Goal: Task Accomplishment & Management: Use online tool/utility

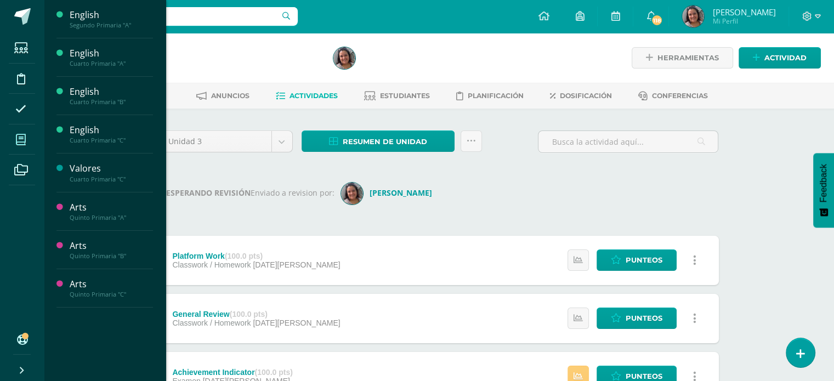
click at [19, 134] on icon at bounding box center [21, 139] width 10 height 11
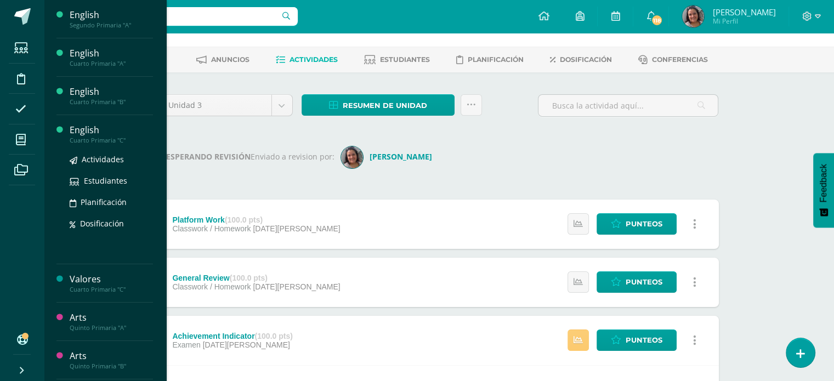
scroll to position [55, 0]
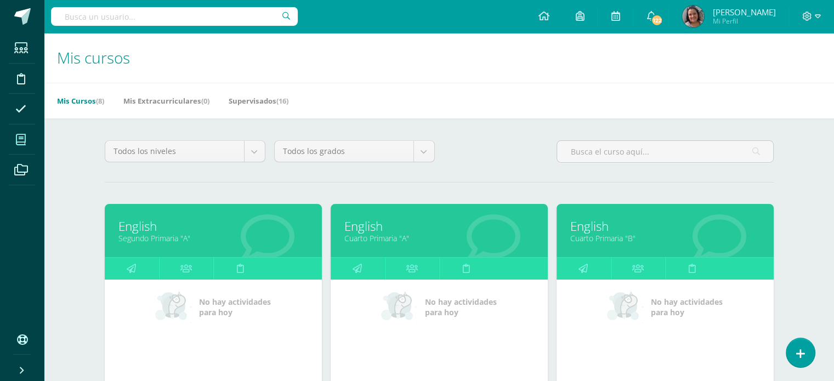
click at [139, 227] on link "English" at bounding box center [213, 226] width 190 height 17
click at [162, 238] on link "Segundo Primaria "A"" at bounding box center [213, 238] width 190 height 10
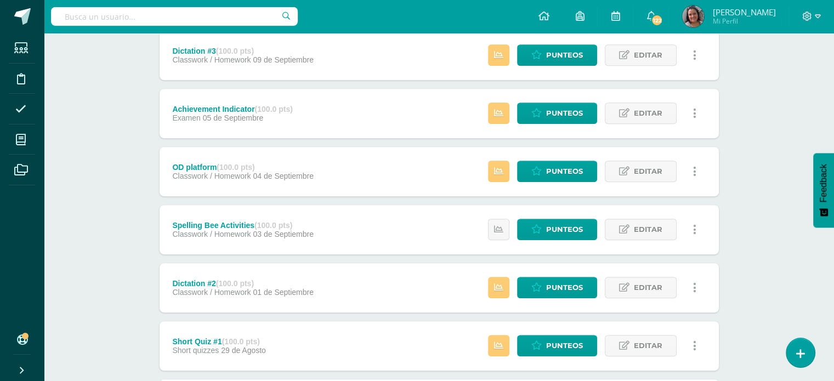
scroll to position [439, 0]
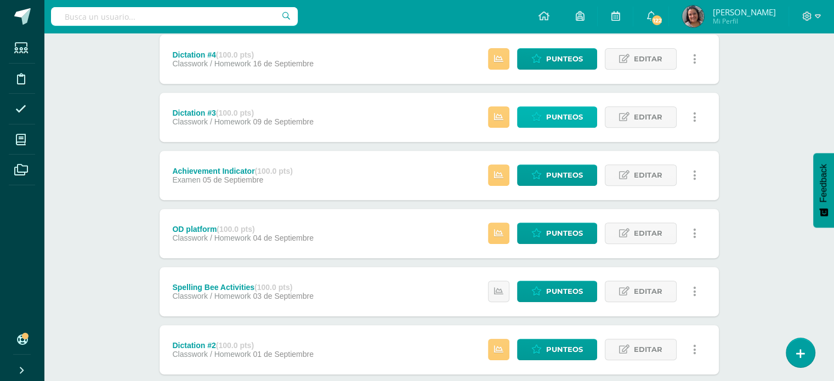
click at [570, 118] on span "Punteos" at bounding box center [564, 117] width 37 height 20
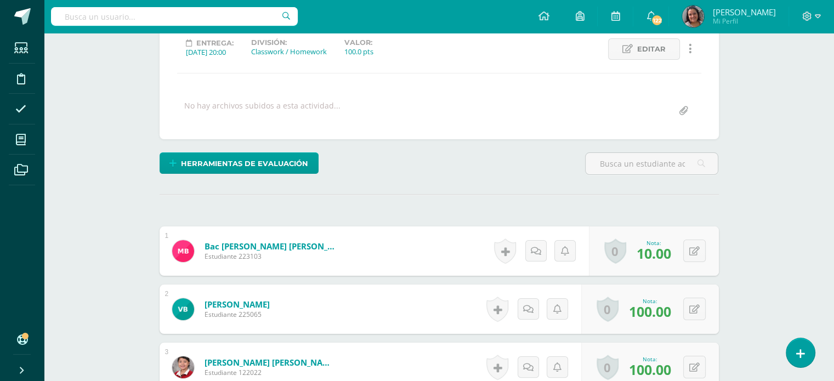
scroll to position [104, 0]
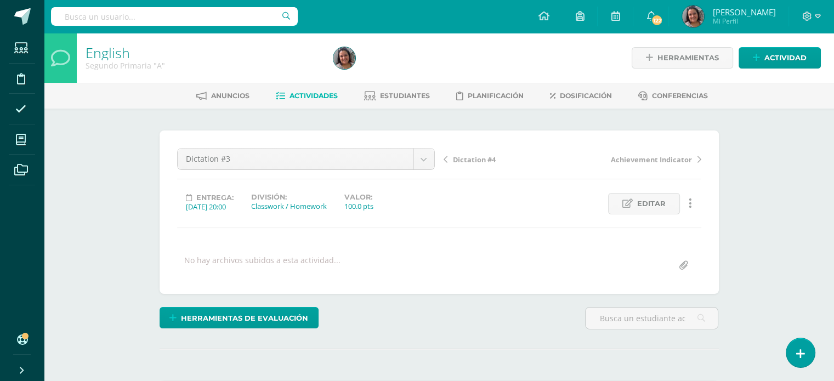
click at [299, 95] on span "Actividades" at bounding box center [313, 96] width 48 height 8
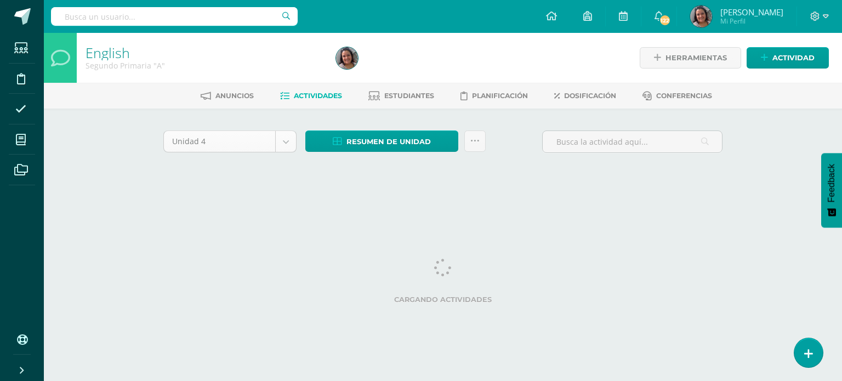
click at [288, 137] on body "Estudiantes Disciplina Asistencia Mis cursos Archivos Soporte Ayuda Reportar un…" at bounding box center [421, 102] width 842 height 204
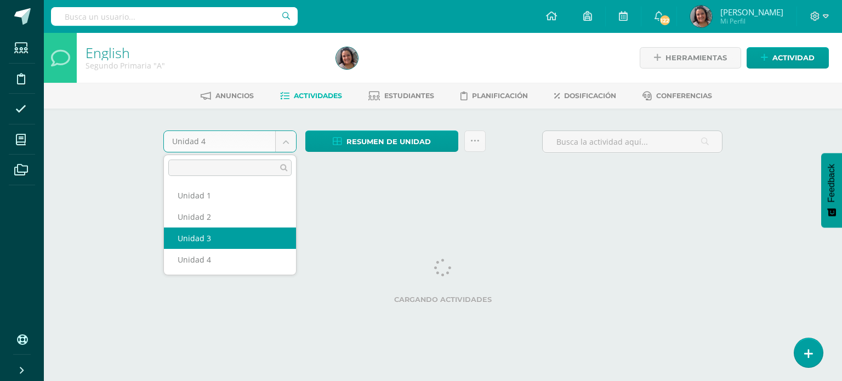
select select "Unidad 3"
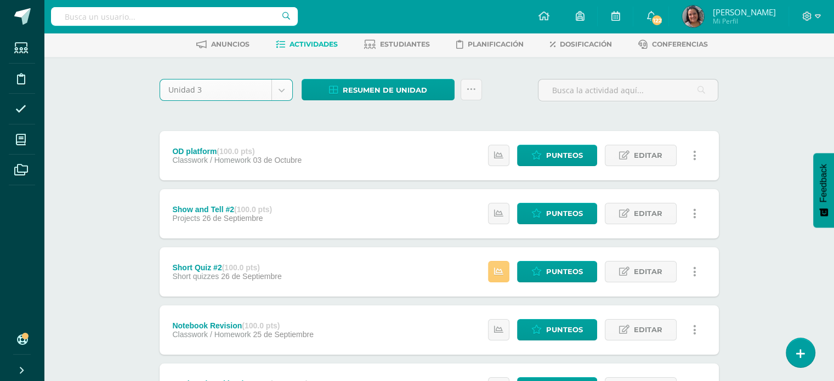
scroll to position [110, 0]
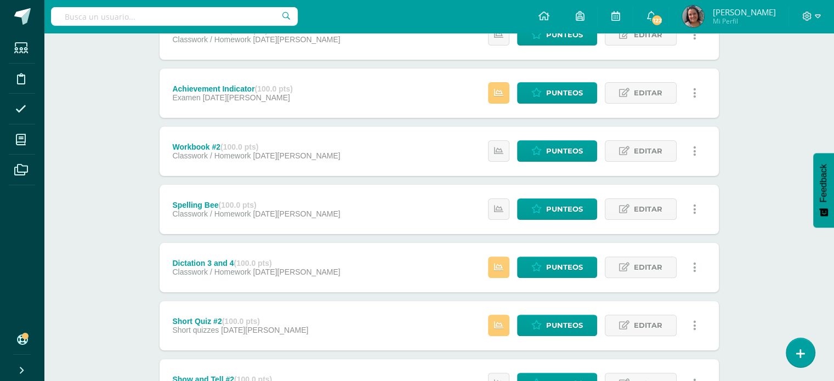
scroll to position [329, 0]
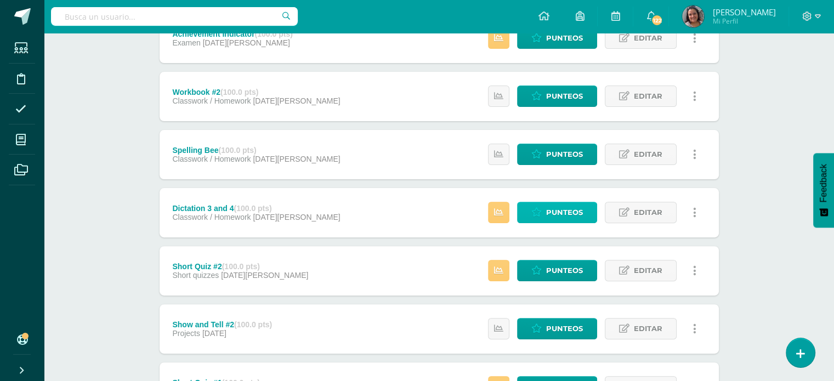
click at [542, 212] on icon at bounding box center [536, 212] width 10 height 9
click at [547, 214] on span "Punteos" at bounding box center [564, 212] width 37 height 20
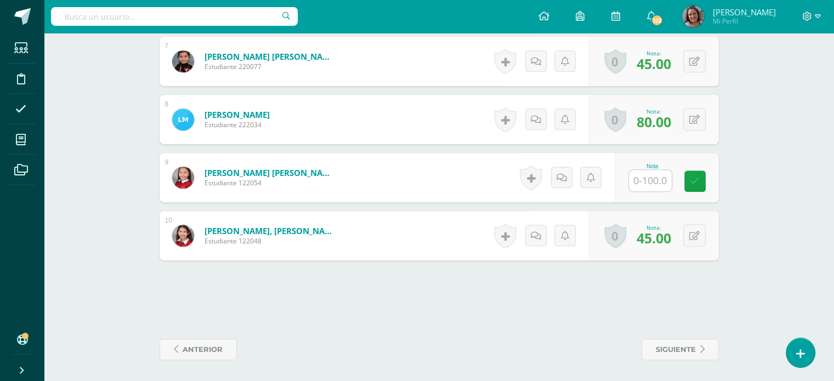
scroll to position [693, 0]
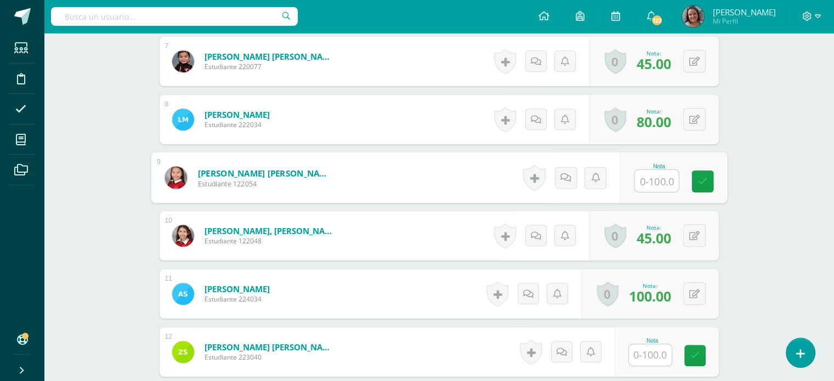
click at [650, 181] on input "text" at bounding box center [656, 181] width 44 height 22
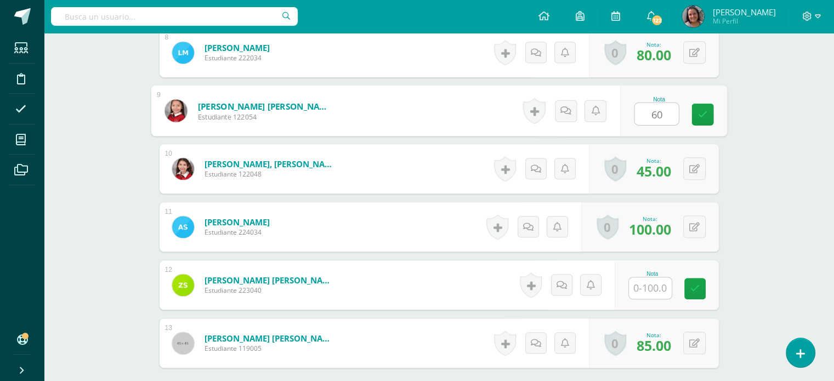
scroll to position [858, 0]
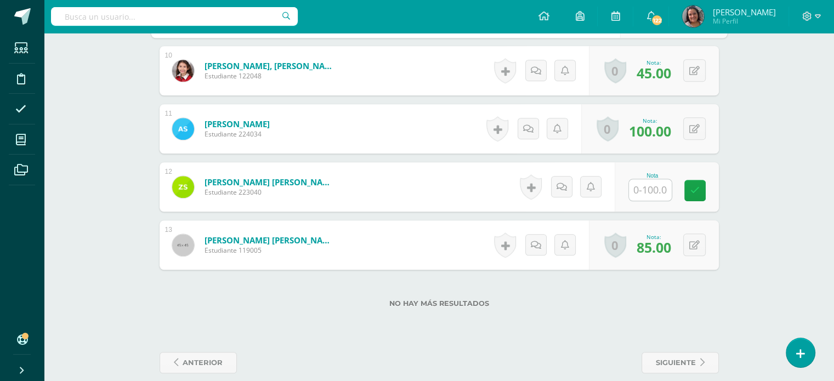
type input "60"
click at [655, 190] on input "text" at bounding box center [650, 189] width 43 height 21
type input "35"
drag, startPoint x: 806, startPoint y: 155, endPoint x: 797, endPoint y: 158, distance: 10.4
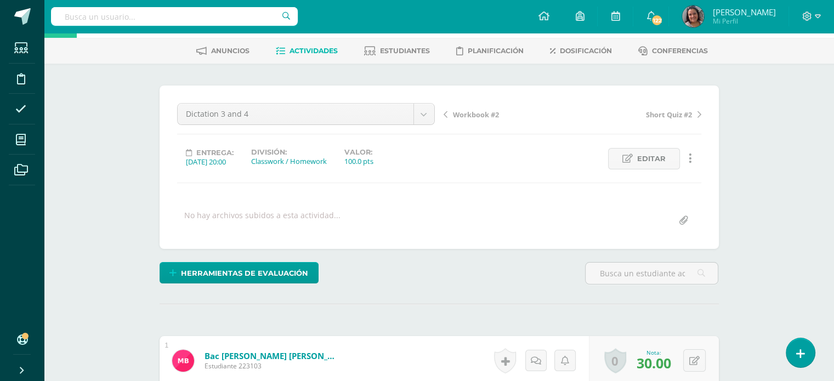
scroll to position [0, 0]
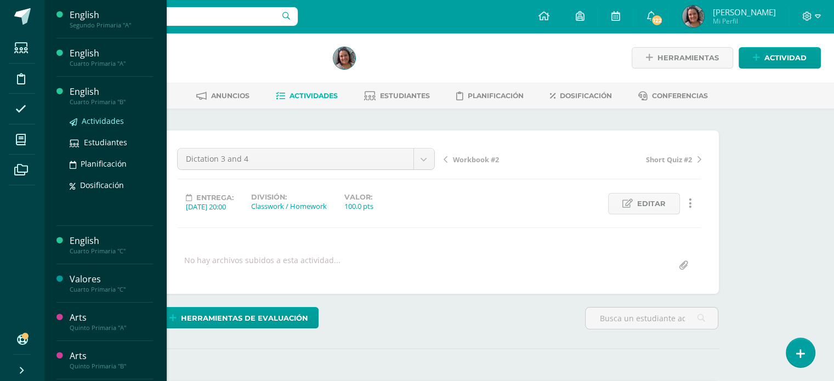
click at [88, 120] on span "Actividades" at bounding box center [103, 121] width 42 height 10
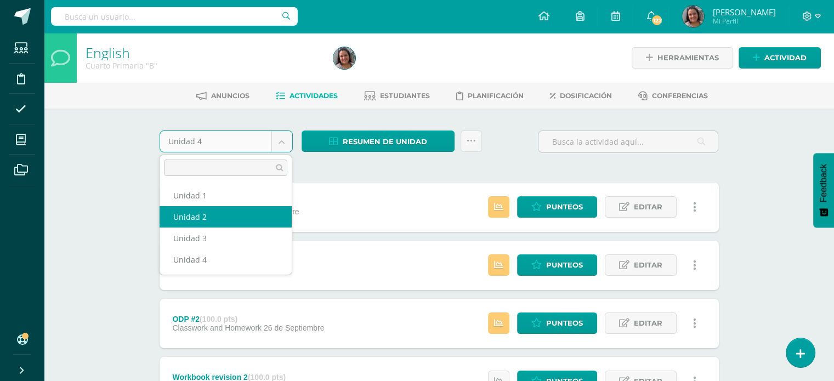
select select "Unidad 2"
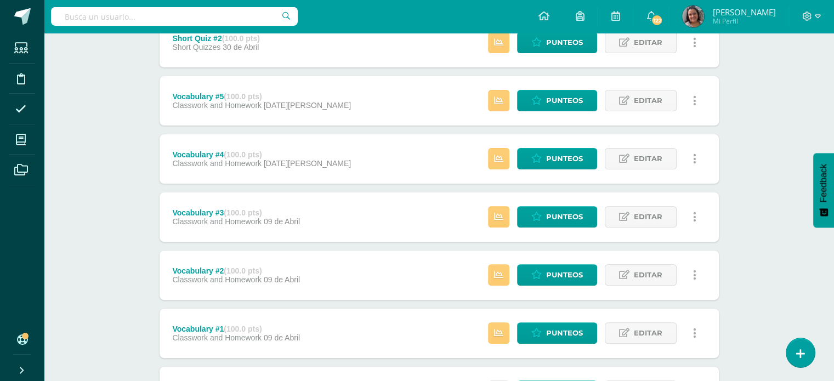
scroll to position [329, 0]
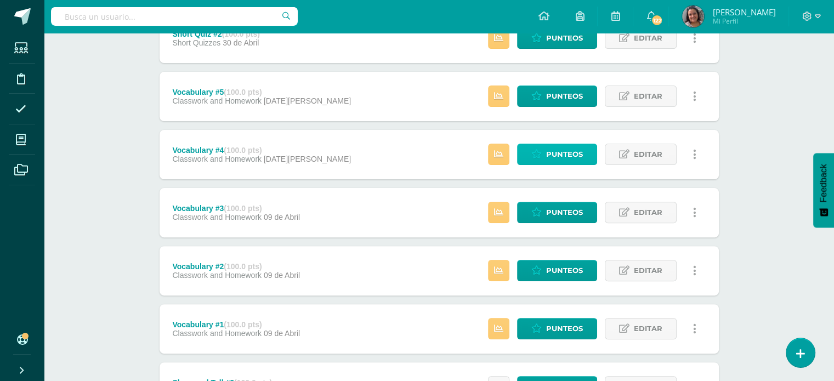
click at [554, 156] on span "Punteos" at bounding box center [564, 154] width 37 height 20
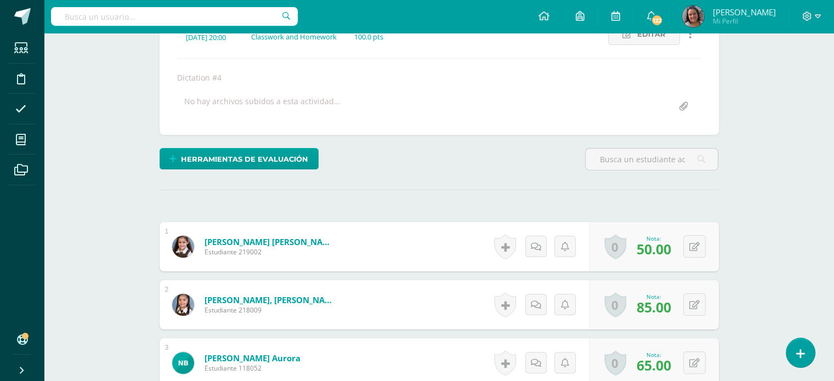
scroll to position [5, 0]
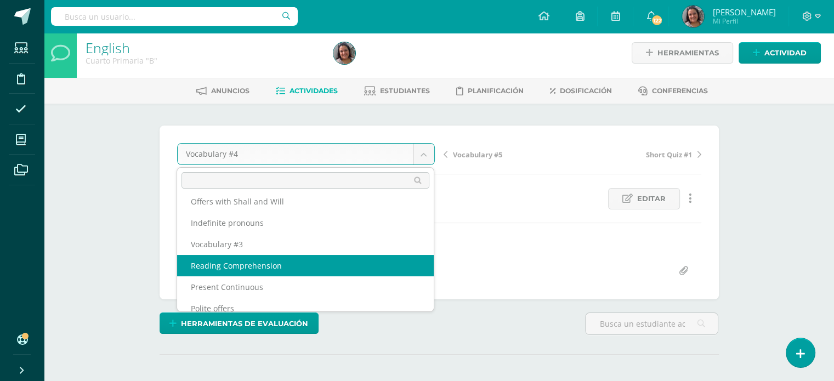
scroll to position [175, 0]
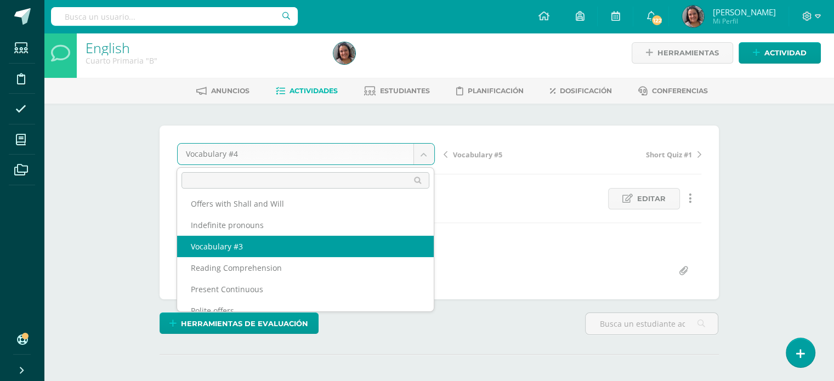
select select "/dashboard/teacher/grade-activity/193598/"
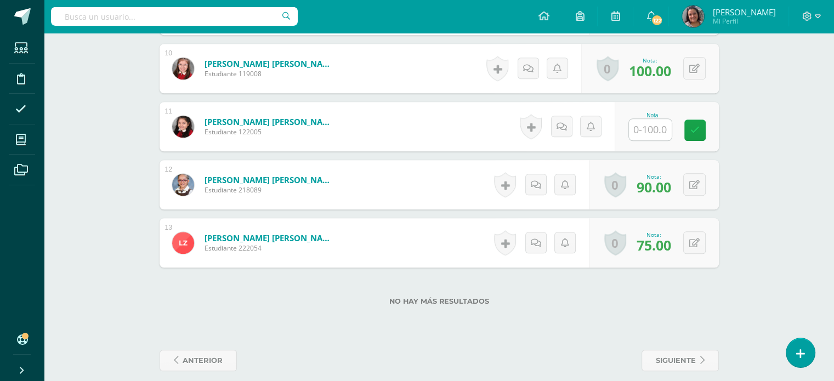
scroll to position [878, 0]
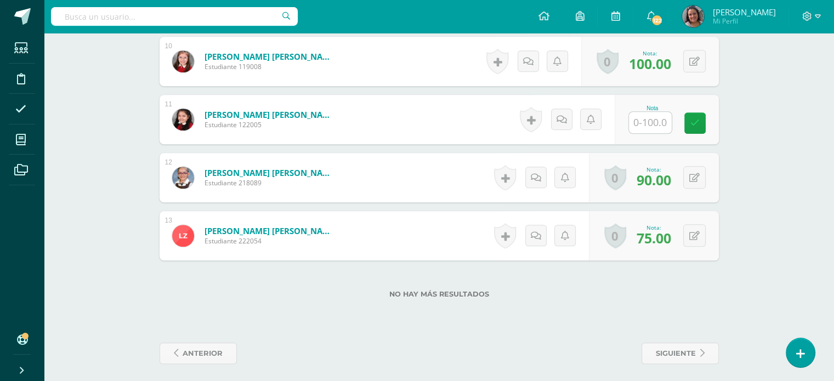
click at [667, 122] on input "text" at bounding box center [650, 122] width 43 height 21
type input "6"
type input "40"
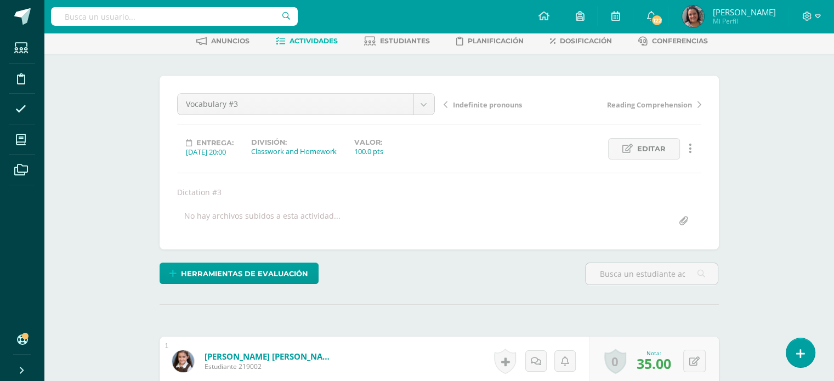
scroll to position [0, 0]
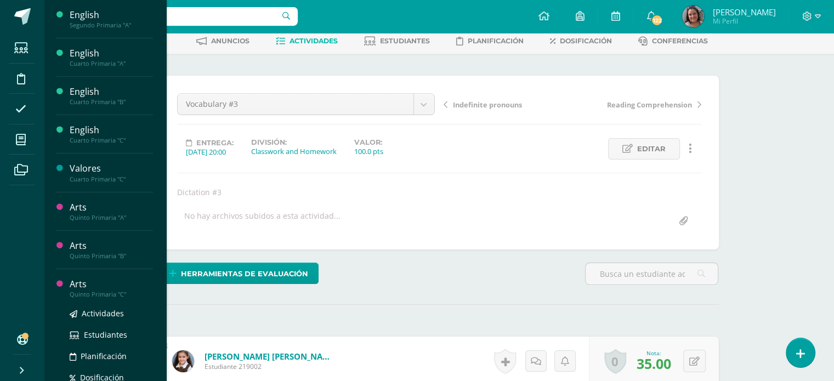
click at [75, 284] on div "Arts" at bounding box center [111, 284] width 83 height 13
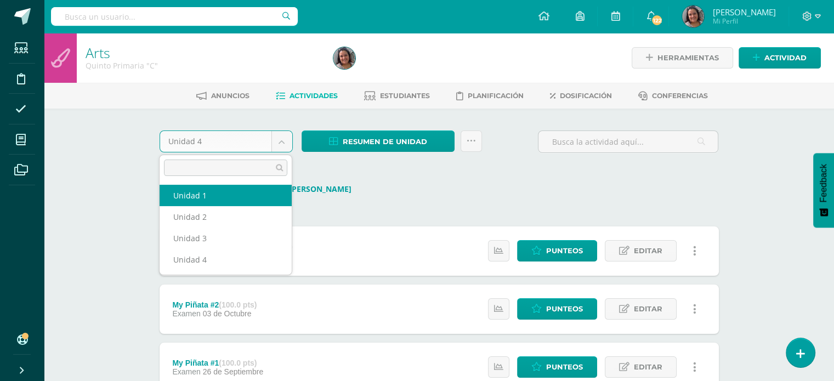
select select "Unidad 1"
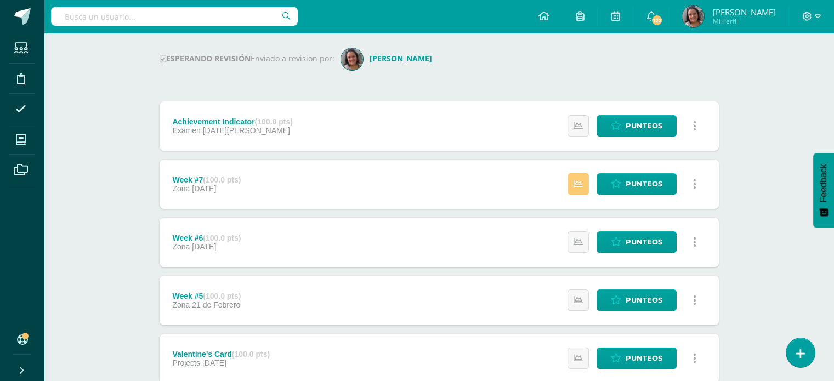
scroll to position [164, 0]
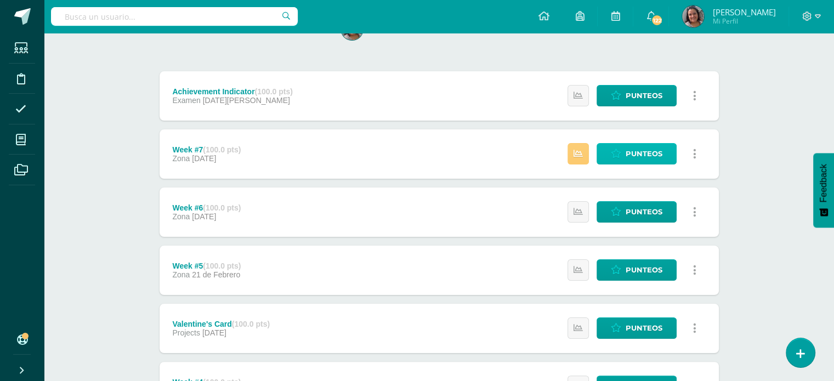
click at [632, 150] on span "Punteos" at bounding box center [644, 154] width 37 height 20
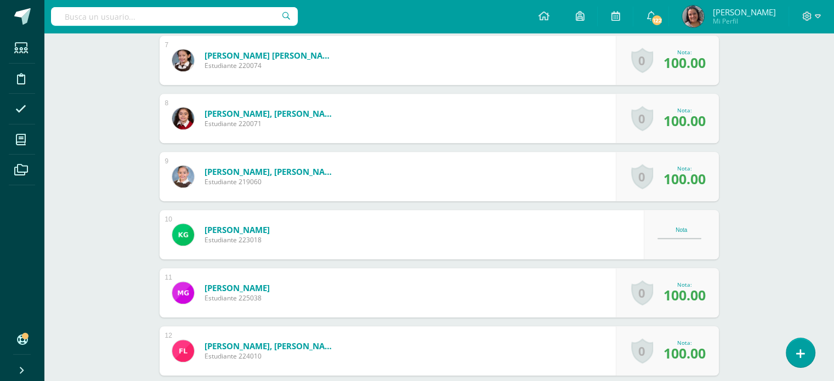
scroll to position [694, 0]
drag, startPoint x: 90, startPoint y: 232, endPoint x: 137, endPoint y: 213, distance: 50.2
click at [90, 232] on div "Arts Quinto Primaria "C" Herramientas Detalle de asistencias Actividad Anuncios…" at bounding box center [439, 181] width 790 height 1685
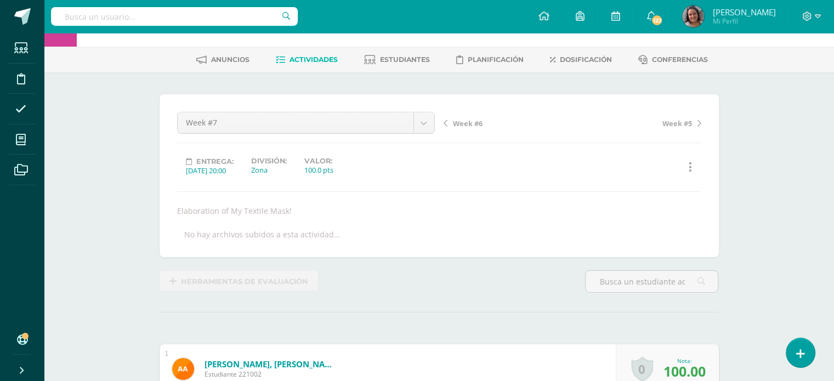
scroll to position [0, 0]
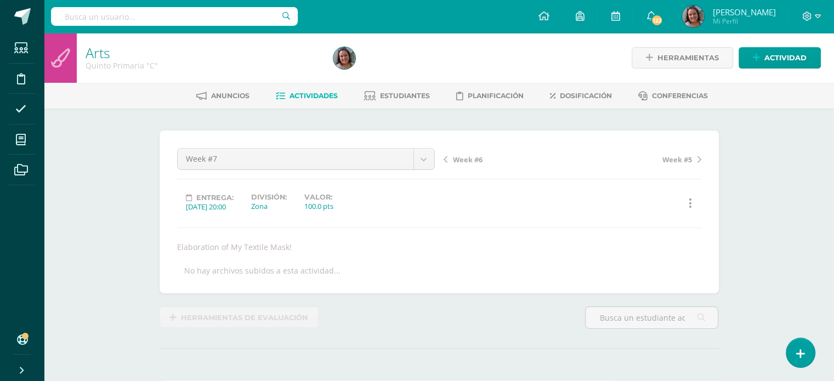
click at [293, 96] on span "Actividades" at bounding box center [313, 96] width 48 height 8
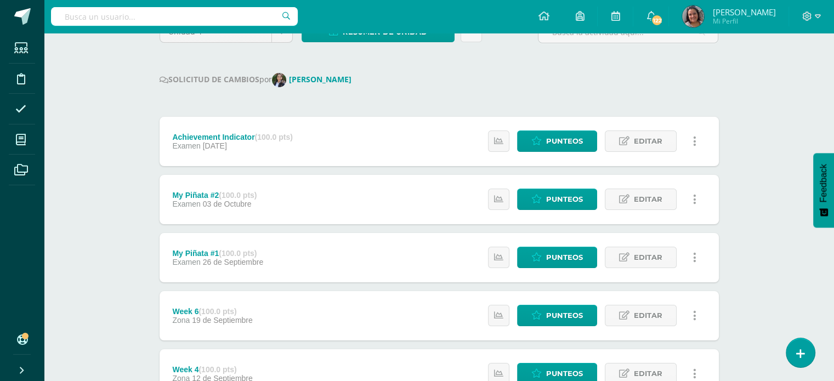
scroll to position [219, 0]
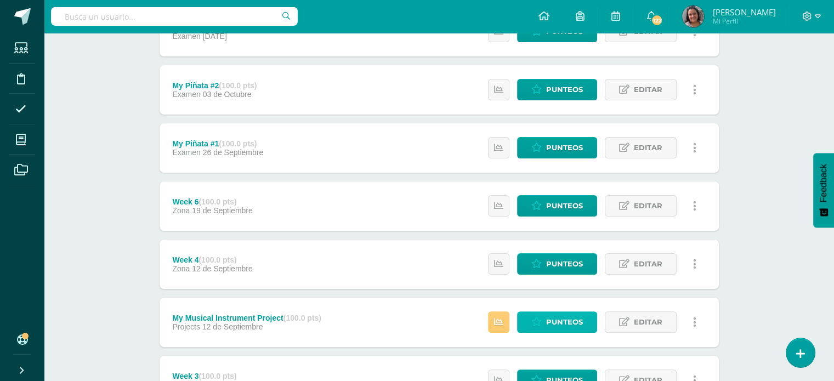
click at [573, 326] on span "Punteos" at bounding box center [564, 322] width 37 height 20
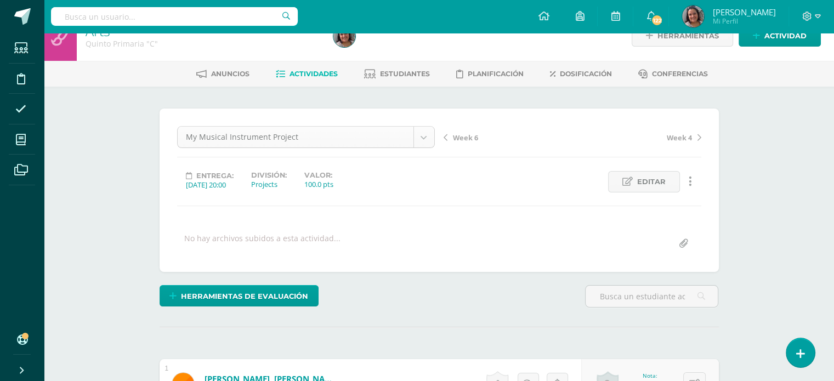
scroll to position [22, 0]
click at [298, 70] on span "Actividades" at bounding box center [313, 73] width 48 height 8
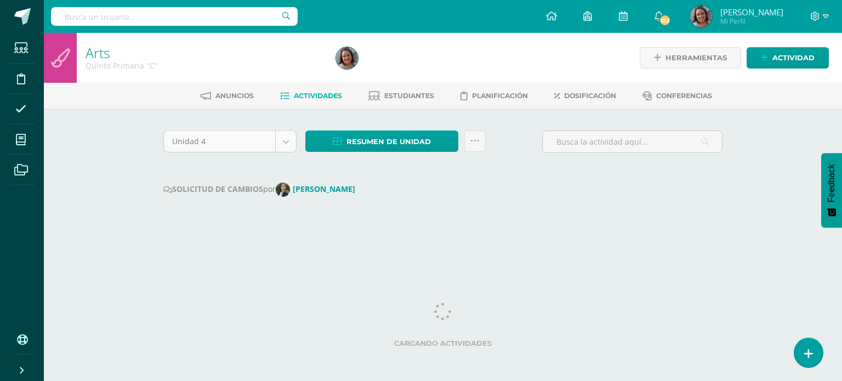
click at [291, 145] on body "Estudiantes Disciplina Asistencia Mis cursos Archivos Soporte Ayuda Reportar un…" at bounding box center [421, 124] width 842 height 248
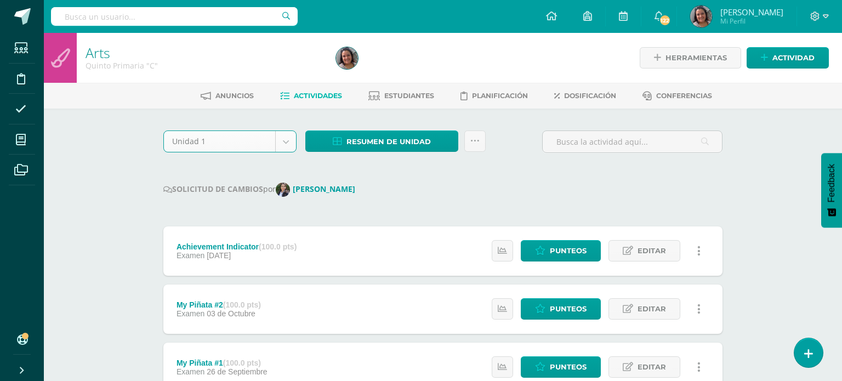
select select "Unidad 1"
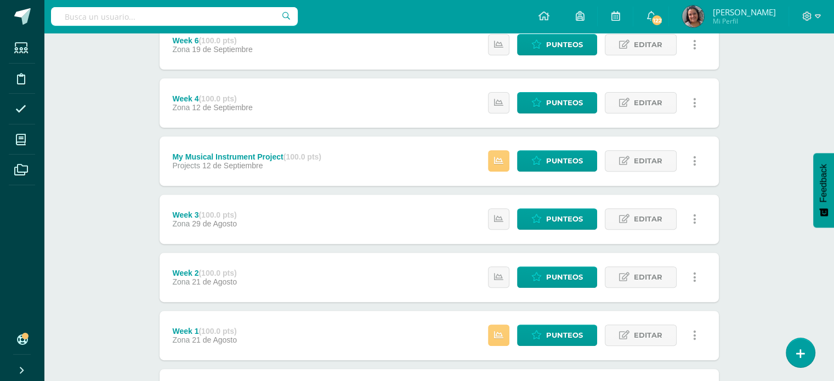
scroll to position [384, 0]
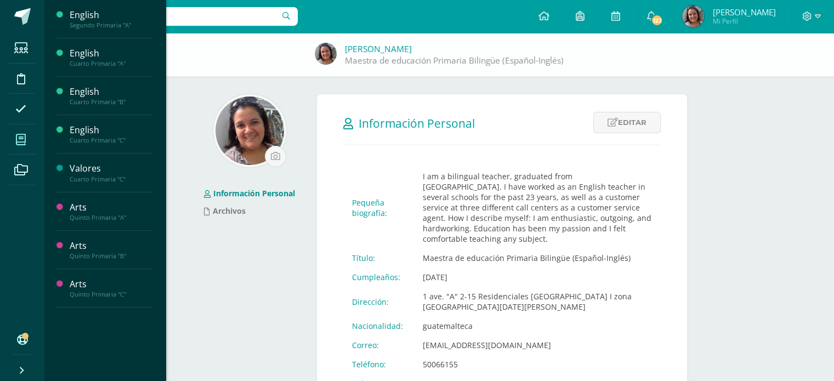
click at [25, 143] on icon at bounding box center [21, 139] width 10 height 11
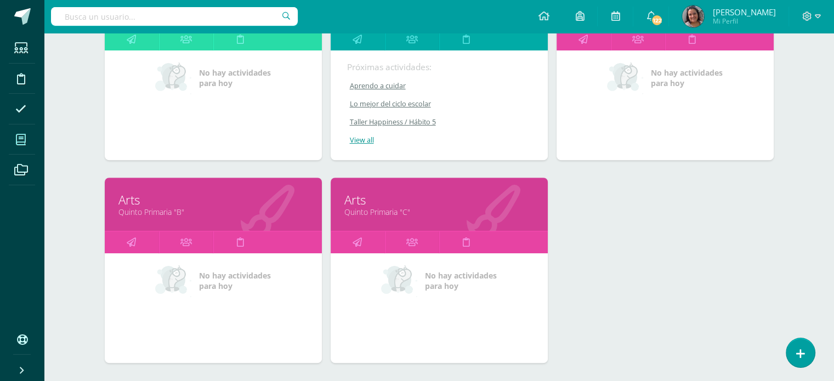
scroll to position [439, 0]
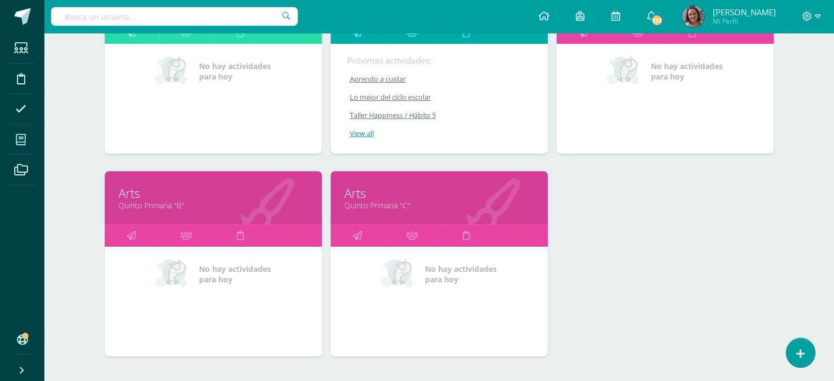
click at [383, 202] on link "Quinto Primaria "C"" at bounding box center [439, 205] width 190 height 10
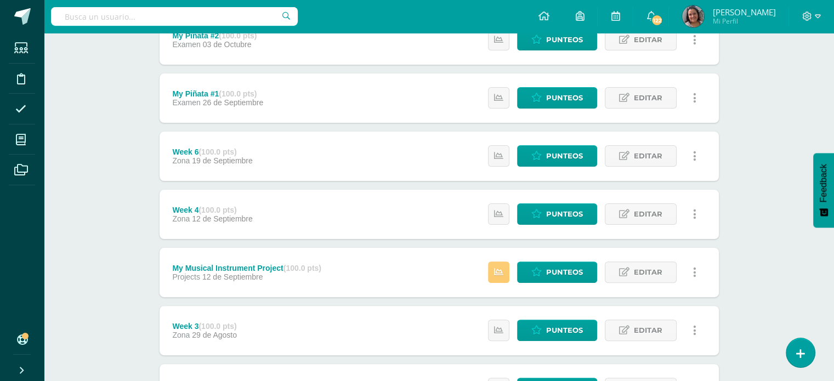
scroll to position [384, 0]
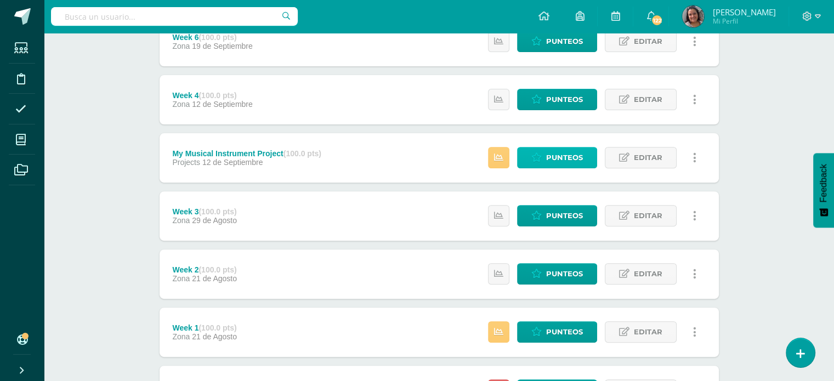
click at [565, 149] on span "Punteos" at bounding box center [564, 157] width 37 height 20
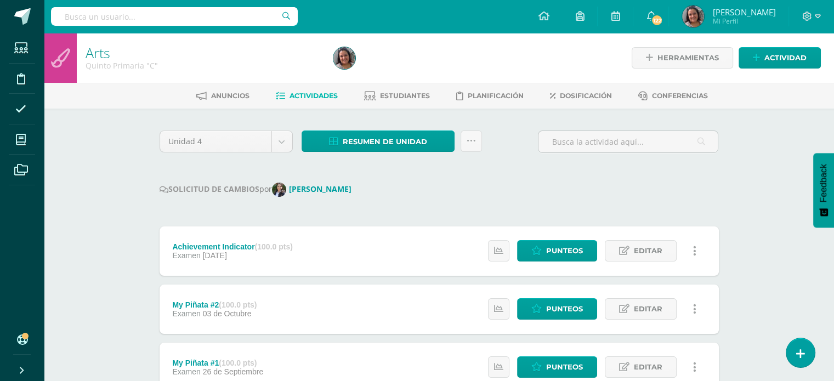
scroll to position [0, 0]
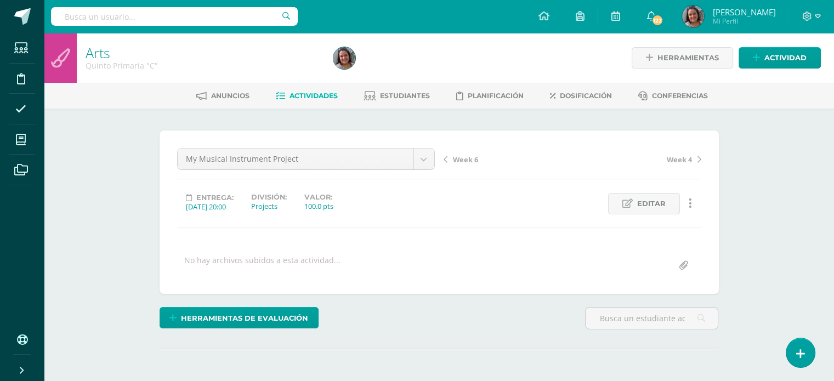
click at [274, 137] on div "My Musical Instrument Project Achievement Indicator My Piñata #2 My Piñata #1 W…" at bounding box center [439, 211] width 559 height 163
click at [313, 91] on link "Actividades" at bounding box center [307, 96] width 62 height 18
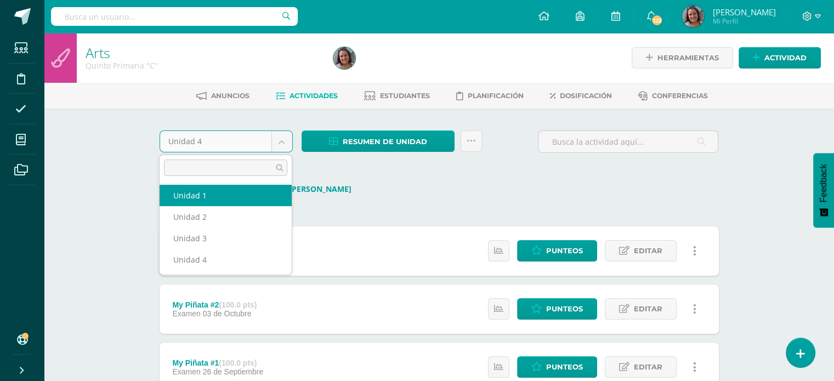
select select "Unidad 1"
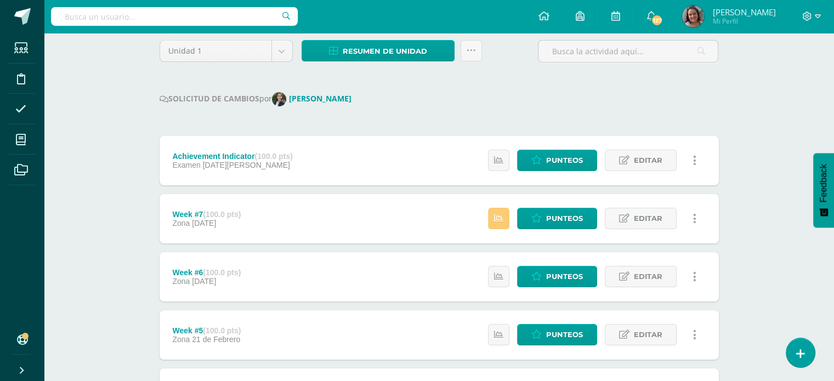
scroll to position [110, 0]
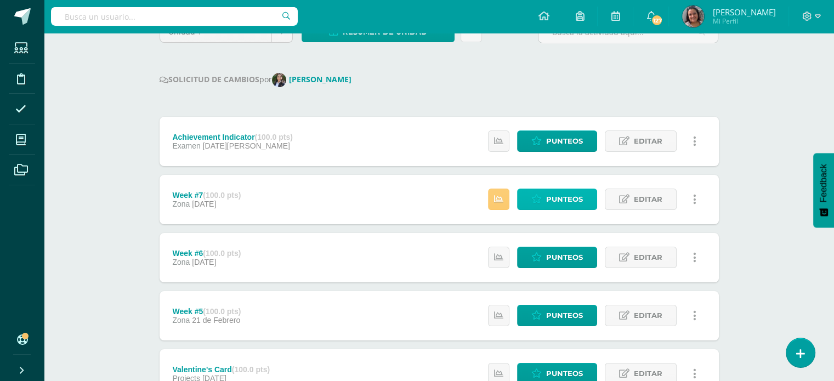
click at [531, 203] on link "Punteos" at bounding box center [557, 199] width 80 height 21
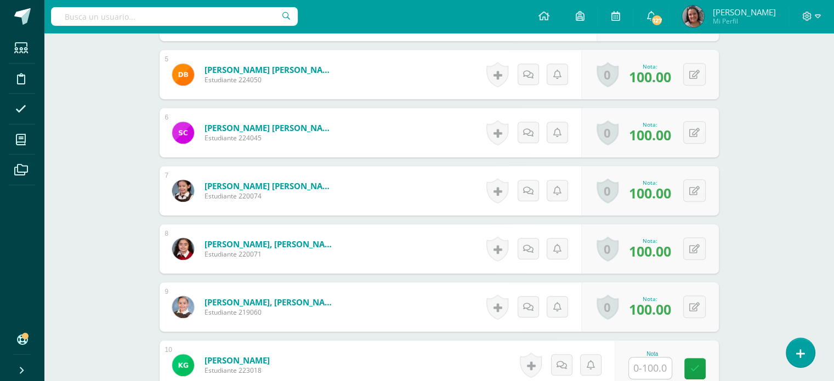
scroll to position [684, 0]
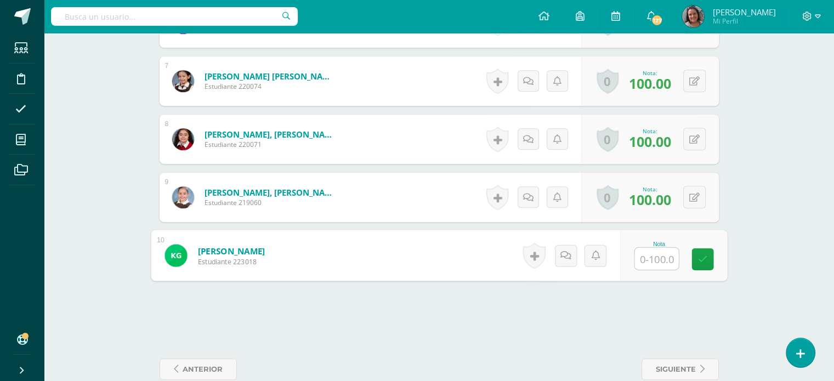
click at [642, 262] on input "text" at bounding box center [656, 259] width 44 height 22
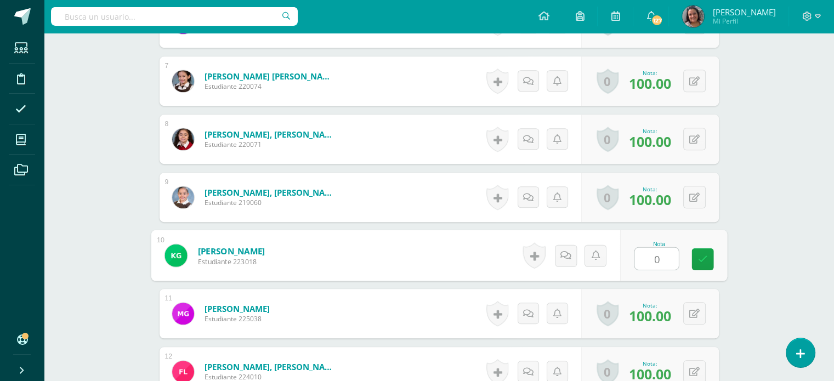
type input "0"
click at [765, 174] on div "Arts Quinto Primaria "C" Herramientas Detalle de asistencias Actividad Anuncios…" at bounding box center [439, 166] width 790 height 1634
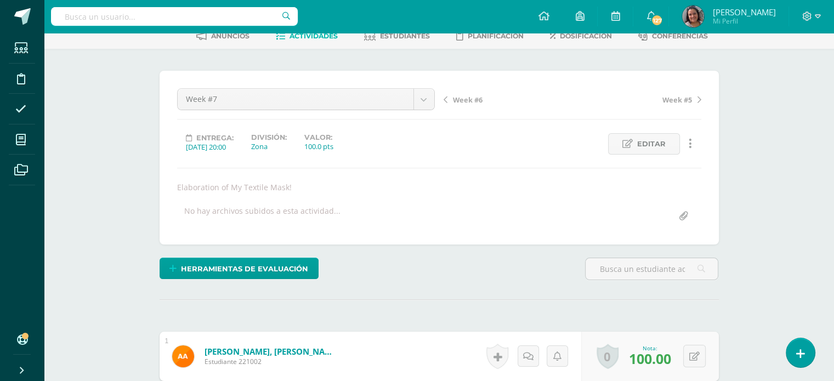
scroll to position [0, 0]
